Goal: Task Accomplishment & Management: Manage account settings

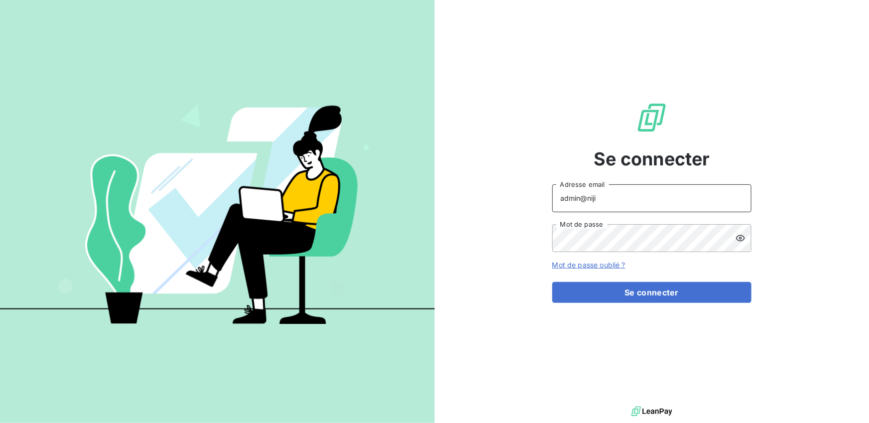
click at [666, 193] on input "admin@niji" at bounding box center [652, 198] width 199 height 28
click at [662, 199] on input "admin@niji" at bounding box center [652, 198] width 199 height 28
type input "admin@graitecspain"
click at [553, 282] on button "Se connecter" at bounding box center [652, 292] width 199 height 21
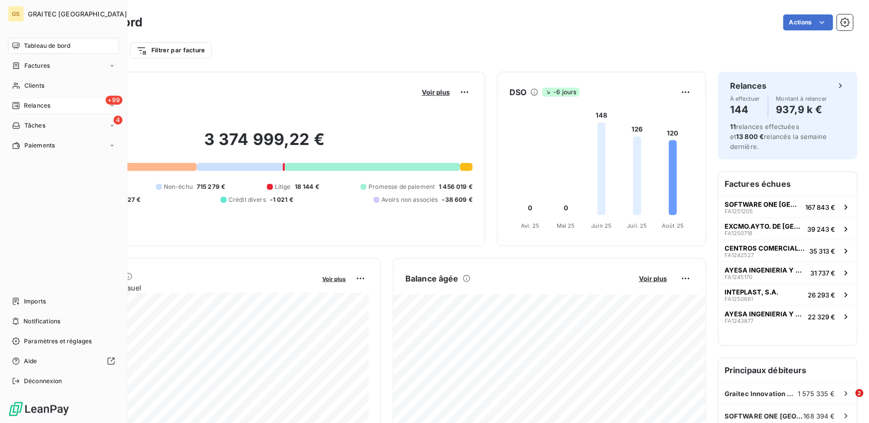
click at [33, 105] on span "Relances" at bounding box center [37, 105] width 26 height 9
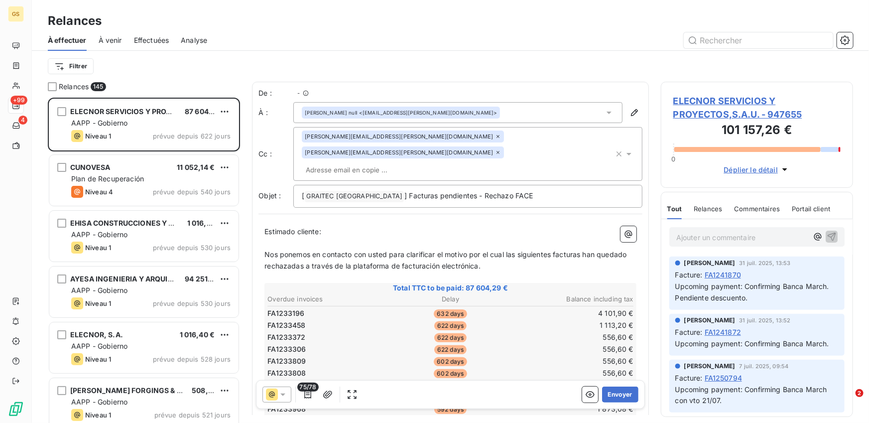
scroll to position [325, 192]
click at [154, 38] on span "Effectuées" at bounding box center [151, 40] width 35 height 10
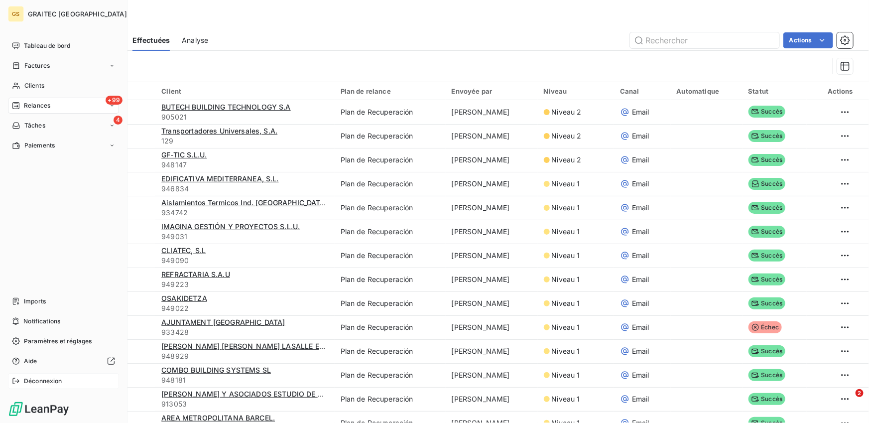
click at [14, 383] on icon at bounding box center [16, 381] width 8 height 8
